Goal: Contribute content: Add original content to the website for others to see

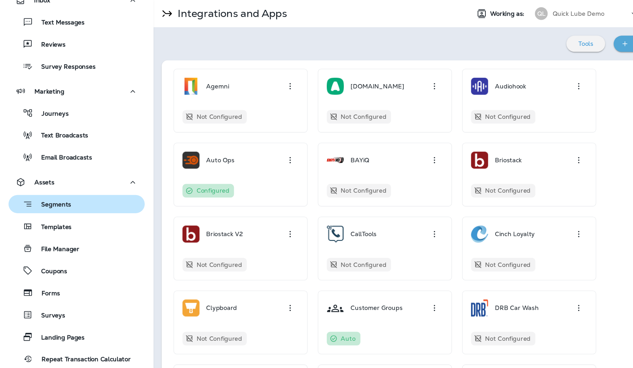
scroll to position [61, 0]
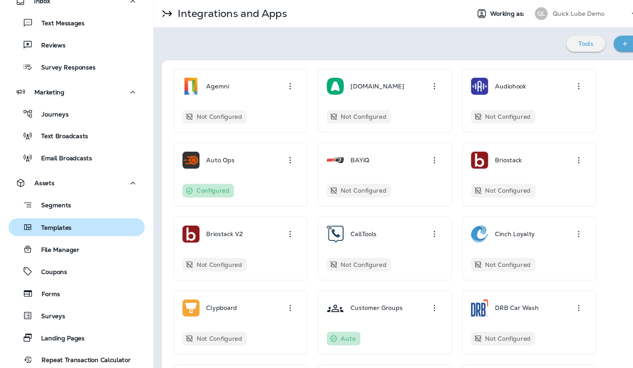
click at [61, 214] on p "Templates" at bounding box center [48, 213] width 36 height 8
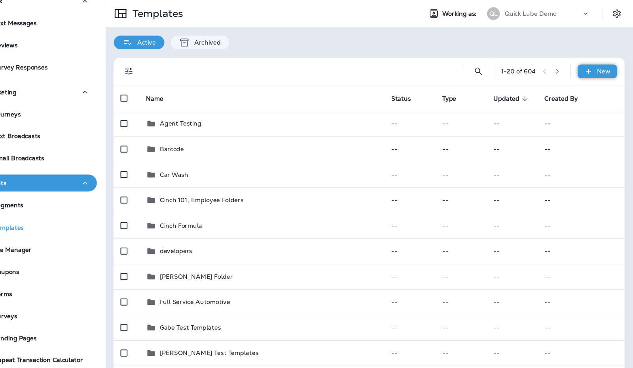
click at [599, 66] on p "New" at bounding box center [605, 66] width 12 height 6
click at [584, 104] on li "New Custom Template" at bounding box center [583, 105] width 90 height 19
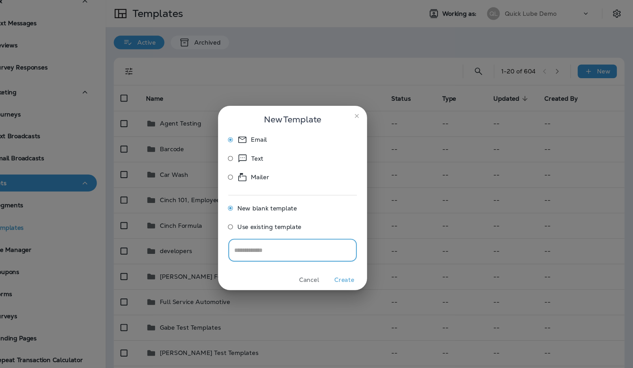
click at [268, 160] on icon at bounding box center [269, 164] width 9 height 9
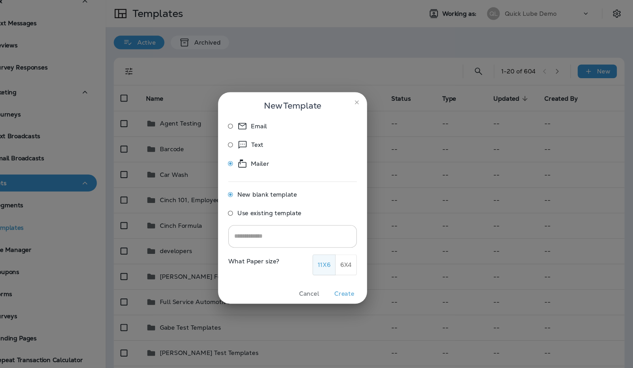
click at [327, 224] on input "text" at bounding box center [316, 220] width 119 height 21
type input "******"
click at [366, 270] on button "Create" at bounding box center [364, 273] width 30 height 12
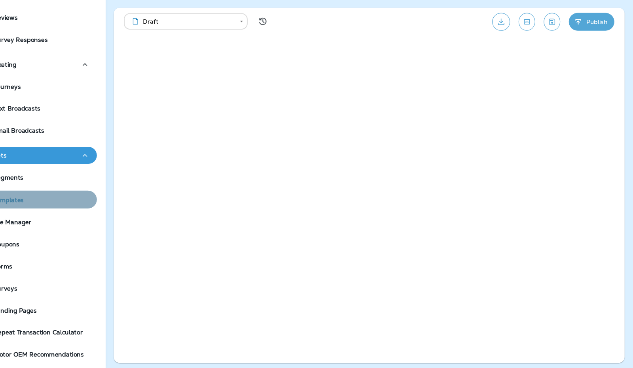
click at [111, 215] on div "Templates" at bounding box center [71, 212] width 120 height 12
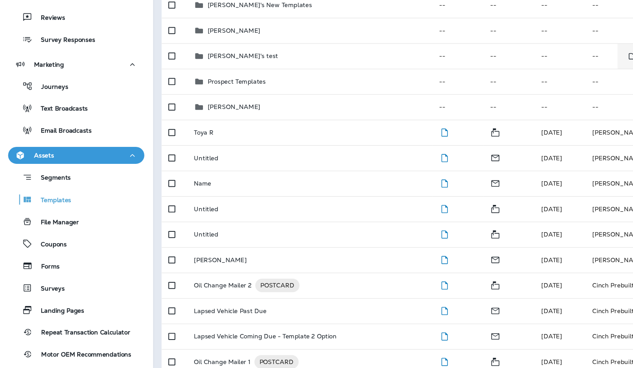
scroll to position [417, 0]
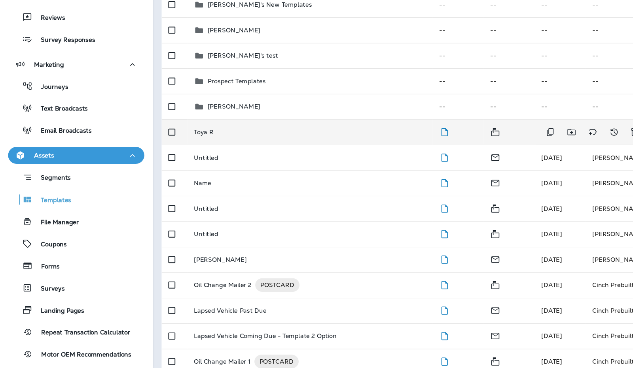
click at [204, 151] on div "Toya R" at bounding box center [287, 149] width 215 height 6
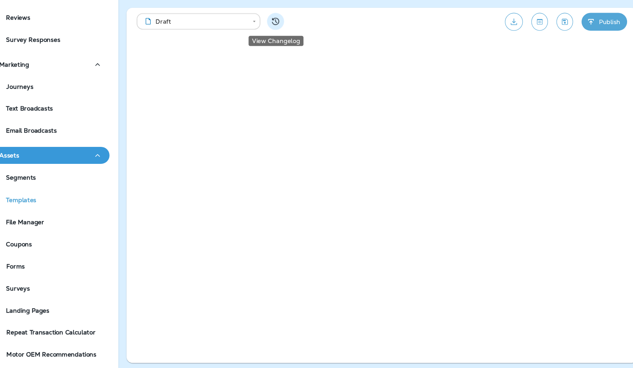
click at [288, 45] on icon "View Changelog" at bounding box center [288, 45] width 9 height 9
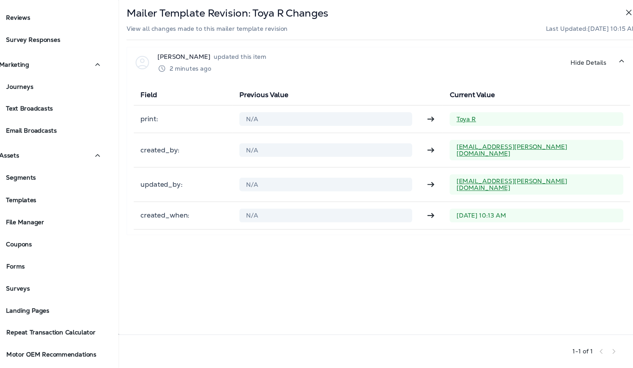
click at [453, 220] on div "[DATE] 10:13 AM" at bounding box center [530, 226] width 161 height 13
click at [615, 38] on icon "button" at bounding box center [616, 37] width 9 height 9
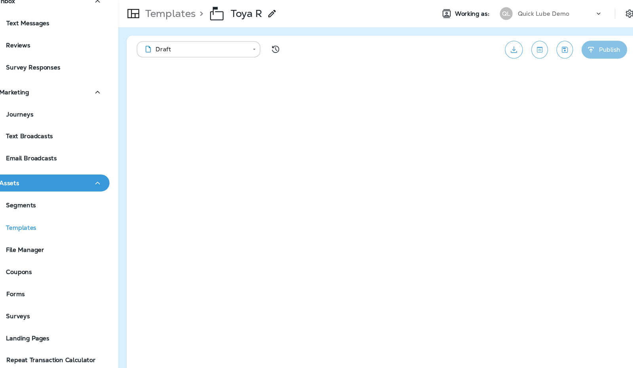
click at [588, 50] on button "Publish" at bounding box center [594, 46] width 42 height 17
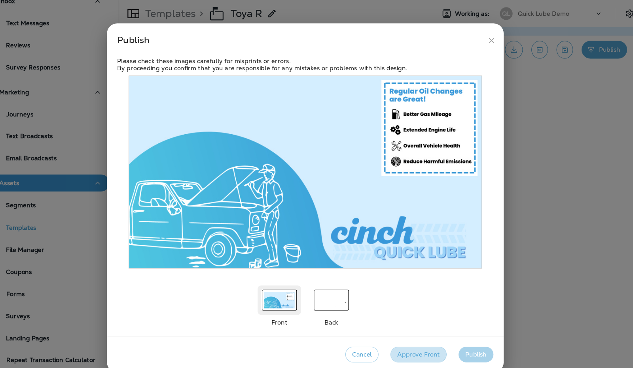
click at [416, 336] on button "Approve Front" at bounding box center [421, 330] width 52 height 15
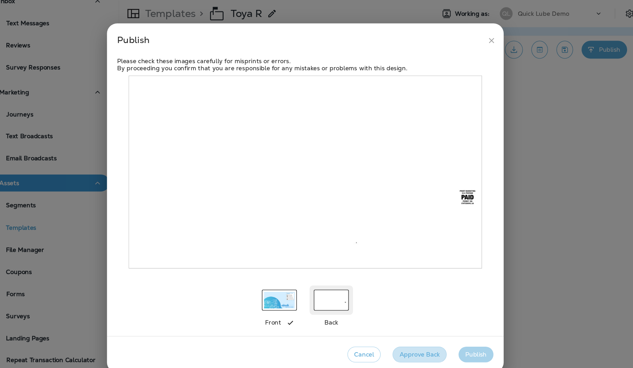
click at [416, 336] on button "Approve Back" at bounding box center [422, 330] width 50 height 15
click at [470, 327] on button "Publish" at bounding box center [475, 330] width 32 height 15
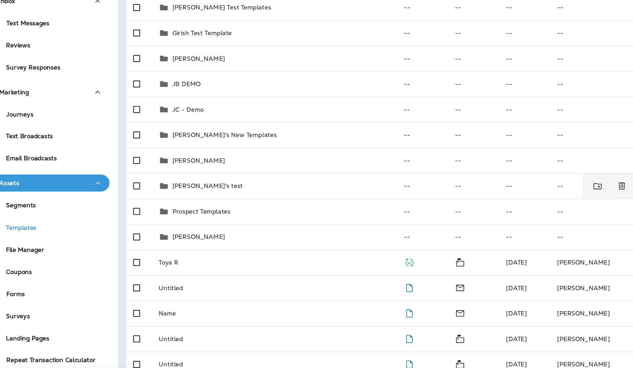
scroll to position [322, 0]
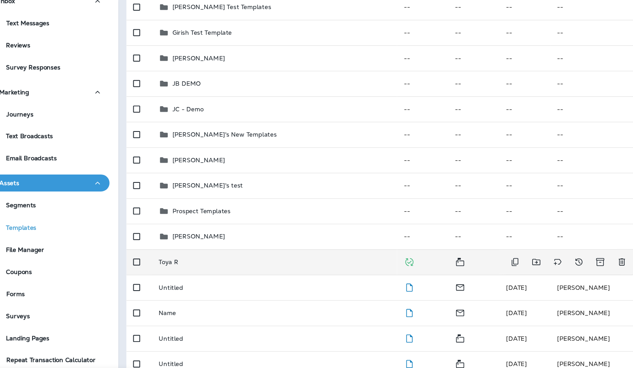
click at [205, 245] on div "Toya R" at bounding box center [287, 244] width 215 height 6
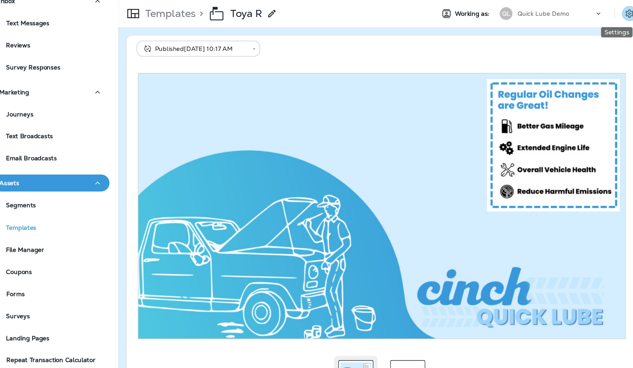
click at [614, 15] on icon "Settings" at bounding box center [617, 13] width 7 height 8
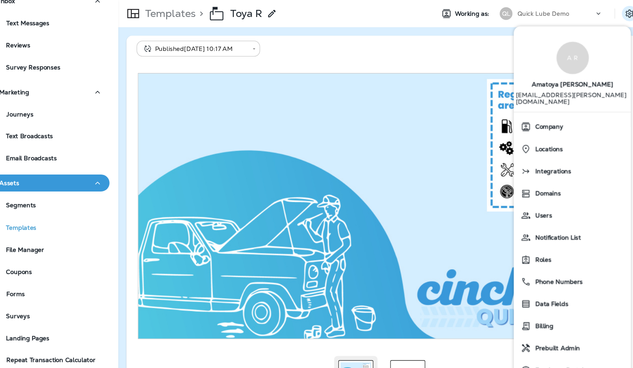
click at [441, 50] on div "**********" at bounding box center [387, 45] width 455 height 15
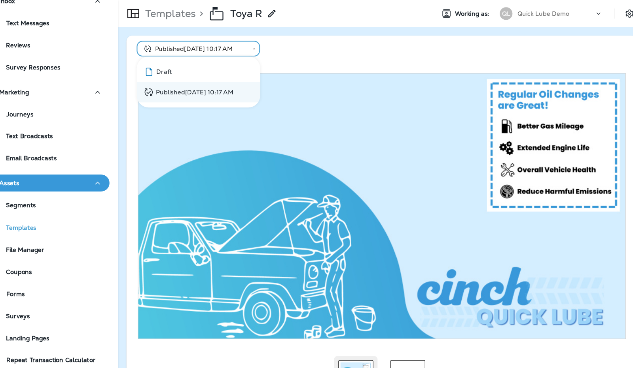
click at [274, 0] on body "**********" at bounding box center [316, 0] width 633 height 0
drag, startPoint x: 359, startPoint y: 100, endPoint x: 361, endPoint y: 67, distance: 33.2
click at [361, 67] on div at bounding box center [316, 184] width 633 height 368
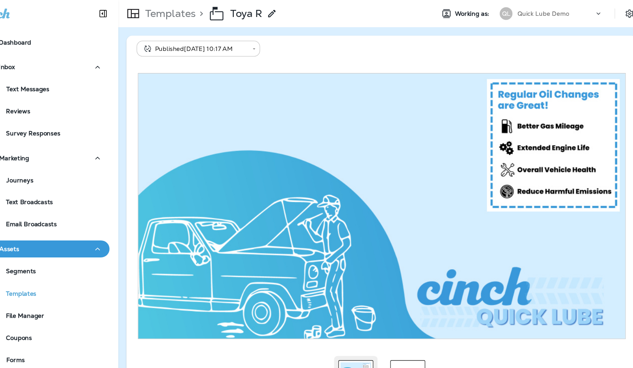
click at [238, 13] on icon at bounding box center [234, 13] width 16 height 16
click at [209, 12] on p "Templates" at bounding box center [189, 13] width 50 height 12
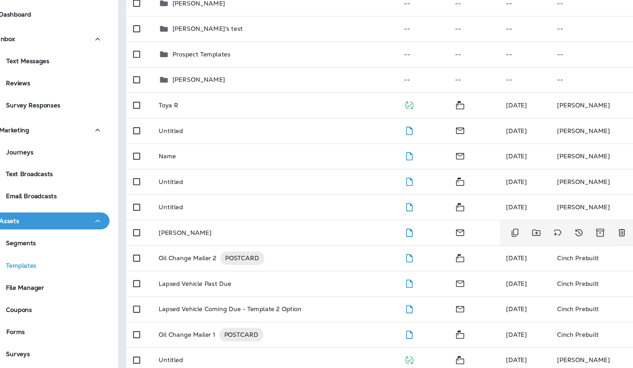
scroll to position [442, 0]
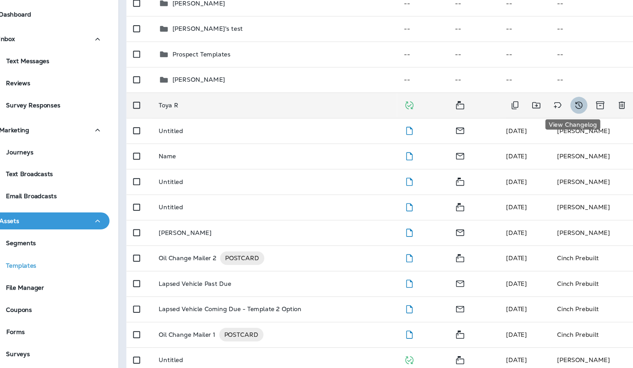
click at [566, 124] on icon "View Changelog" at bounding box center [570, 123] width 9 height 9
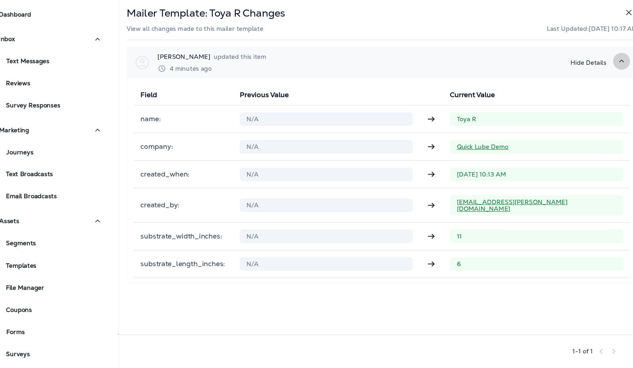
click at [604, 86] on button "button" at bounding box center [610, 83] width 16 height 16
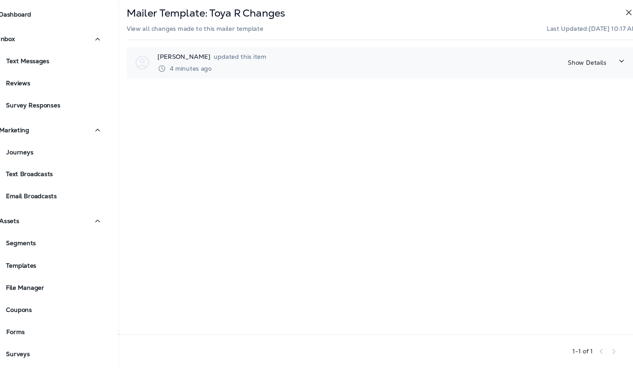
click at [604, 87] on button "button" at bounding box center [610, 83] width 16 height 16
